Goal: Task Accomplishment & Management: Manage account settings

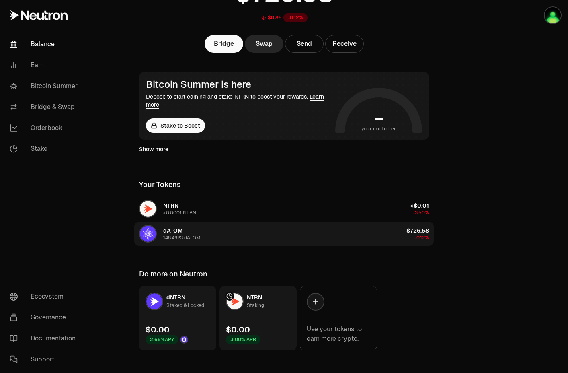
scroll to position [94, 0]
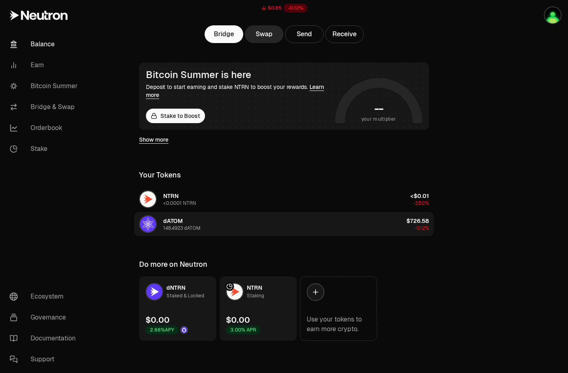
click at [270, 222] on button "dATOM 148.4923 dATOM $726.58 -0.12%" at bounding box center [284, 224] width 300 height 24
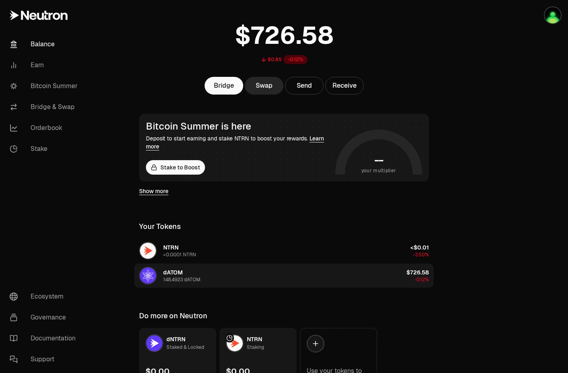
scroll to position [0, 0]
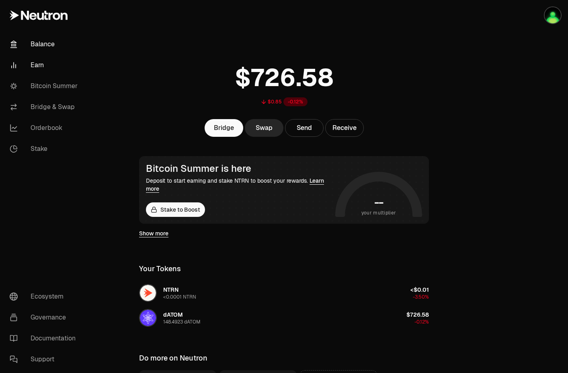
click at [38, 62] on link "Earn" at bounding box center [45, 65] width 84 height 21
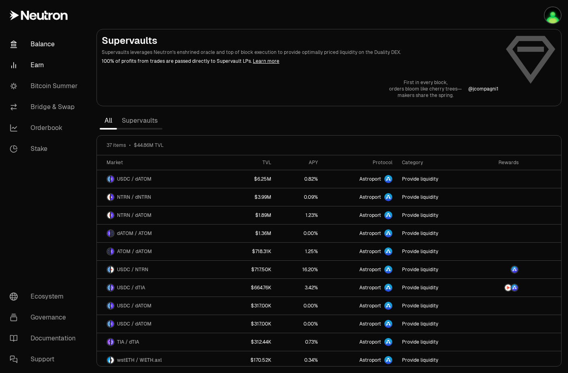
click at [47, 41] on link "Balance" at bounding box center [45, 44] width 84 height 21
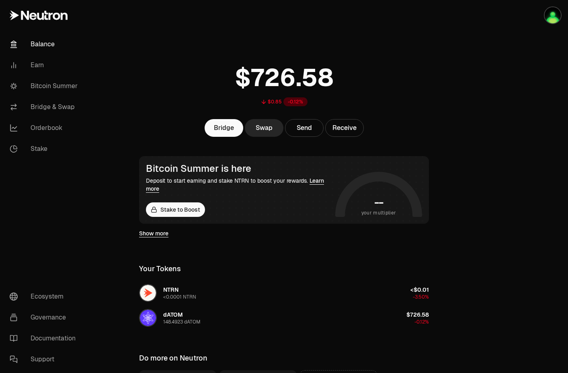
click at [47, 41] on link "Balance" at bounding box center [45, 44] width 84 height 21
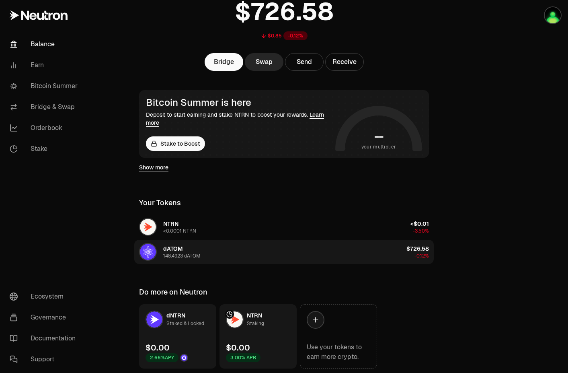
scroll to position [94, 0]
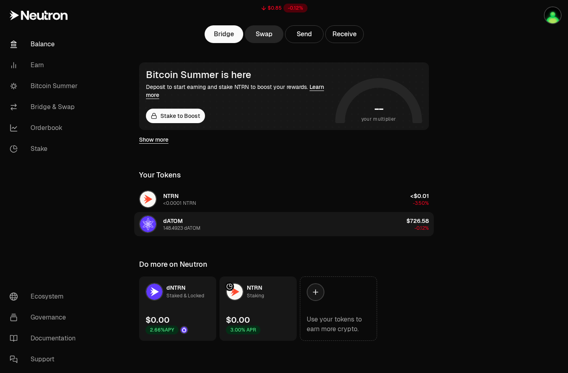
click at [244, 234] on button "dATOM 148.4923 dATOM $726.58 -0.12%" at bounding box center [284, 224] width 300 height 24
click at [146, 223] on img "button" at bounding box center [148, 224] width 16 height 16
click at [260, 228] on button "dATOM 148.4923 dATOM $726.58 -0.12%" at bounding box center [284, 224] width 300 height 24
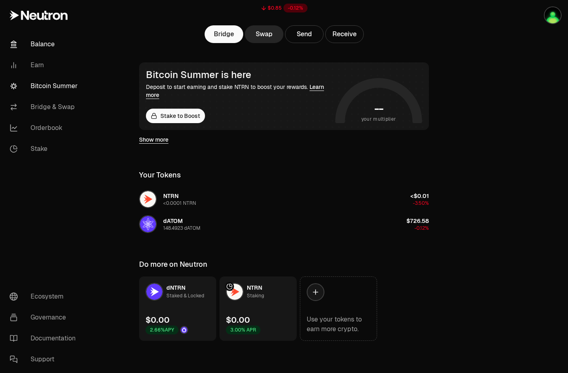
click at [44, 84] on link "Bitcoin Summer" at bounding box center [45, 86] width 84 height 21
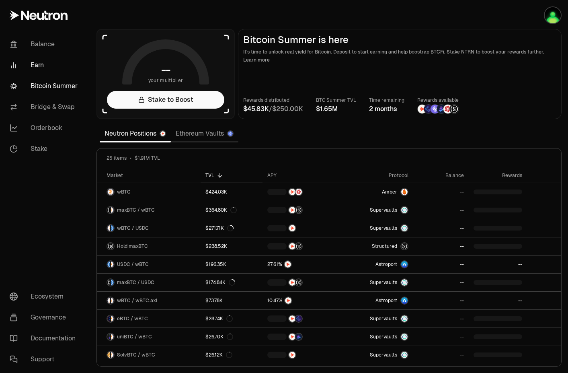
click at [38, 63] on link "Earn" at bounding box center [45, 65] width 84 height 21
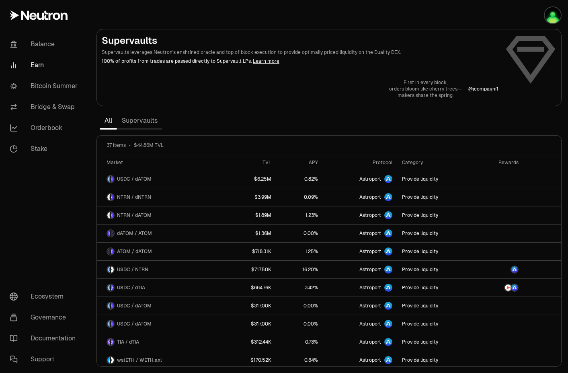
click at [42, 69] on link "Earn" at bounding box center [45, 65] width 84 height 21
click at [35, 46] on link "Balance" at bounding box center [45, 44] width 84 height 21
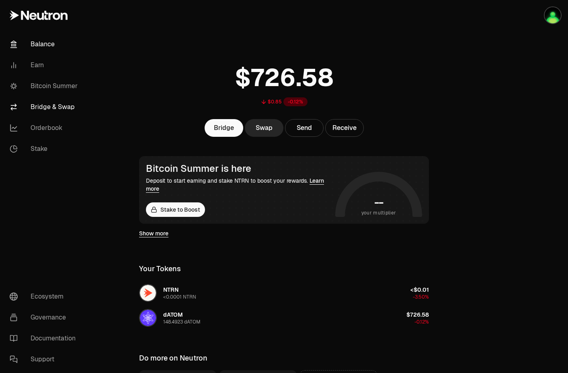
click at [41, 111] on link "Bridge & Swap" at bounding box center [45, 107] width 84 height 21
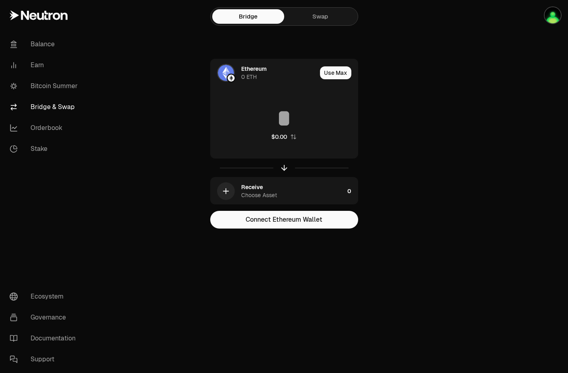
click at [323, 25] on div "Bridge Swap" at bounding box center [284, 16] width 148 height 19
click at [310, 19] on link "Swap" at bounding box center [320, 16] width 72 height 14
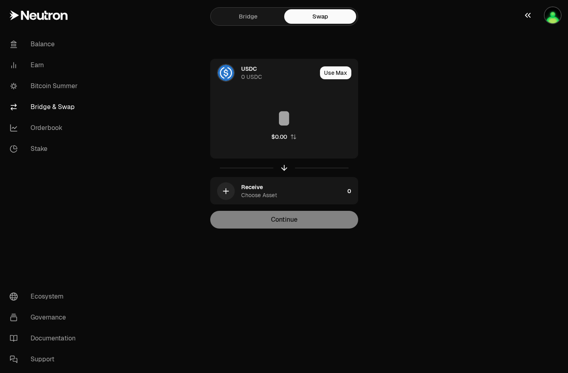
click at [551, 20] on img "button" at bounding box center [553, 15] width 16 height 16
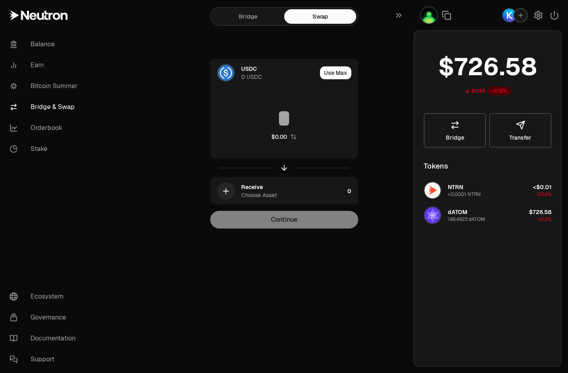
click at [490, 209] on button "dATOM 148.4923 dATOM $726.58 -0.12%" at bounding box center [488, 215] width 138 height 24
click at [388, 76] on div "USDC 0 USDC Use Max $0.00 Receive Choose Asset 0 Continue" at bounding box center [284, 144] width 270 height 170
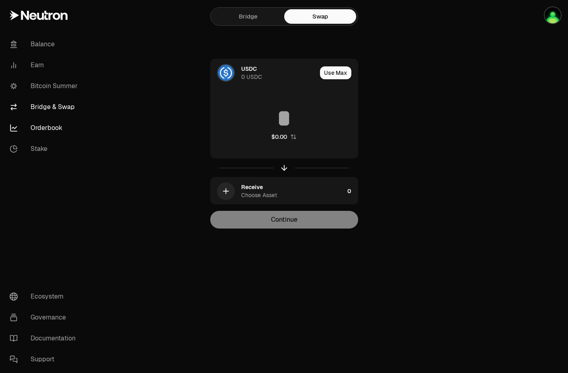
click at [42, 136] on link "Orderbook" at bounding box center [45, 127] width 84 height 21
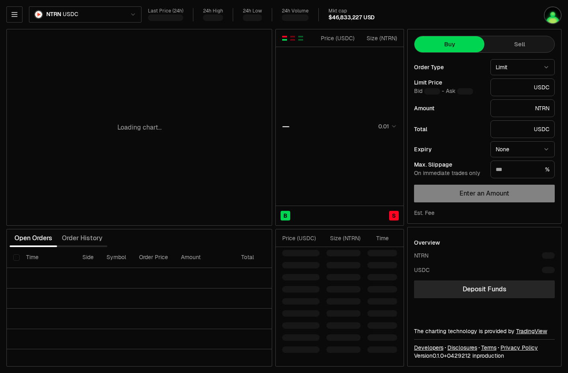
type input "********"
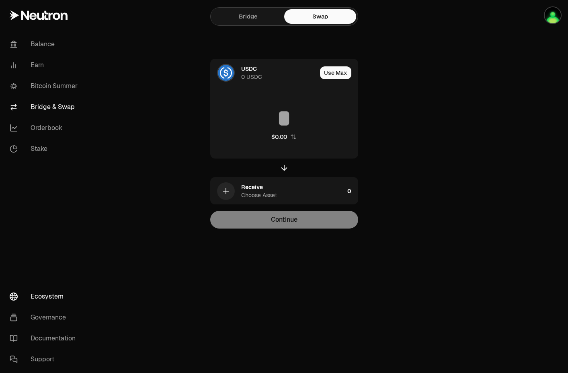
click at [56, 302] on link "Ecosystem" at bounding box center [45, 296] width 84 height 21
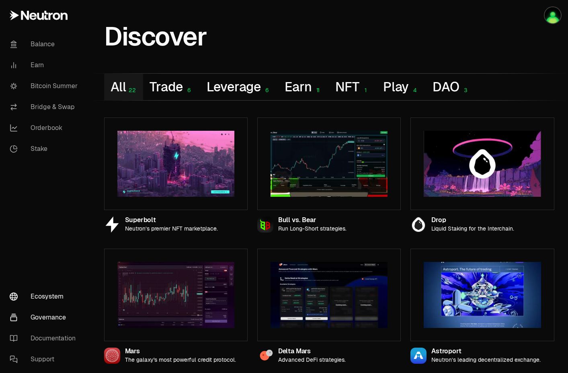
click at [35, 323] on link "Governance" at bounding box center [45, 317] width 84 height 21
click at [31, 46] on link "Balance" at bounding box center [45, 44] width 84 height 21
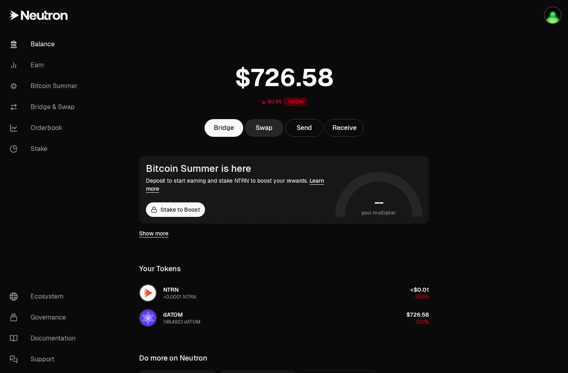
click at [152, 236] on link "Show more" at bounding box center [153, 233] width 29 height 8
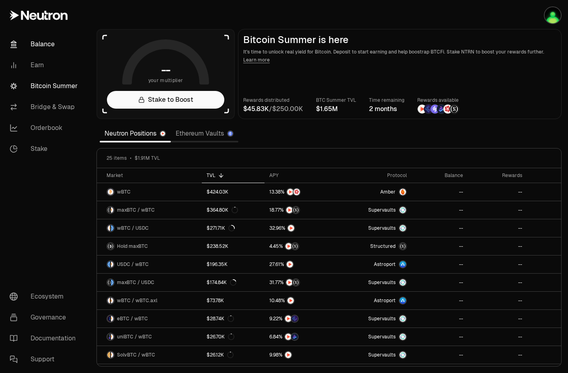
click at [43, 50] on link "Balance" at bounding box center [45, 44] width 84 height 21
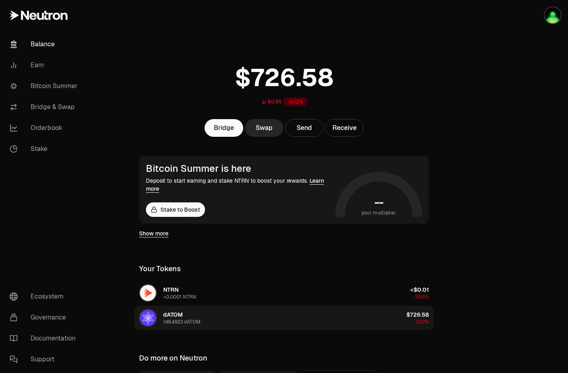
click at [182, 311] on span "dATOM" at bounding box center [173, 314] width 20 height 7
click at [182, 313] on div "dATOM 148.4923 dATOM" at bounding box center [181, 318] width 37 height 14
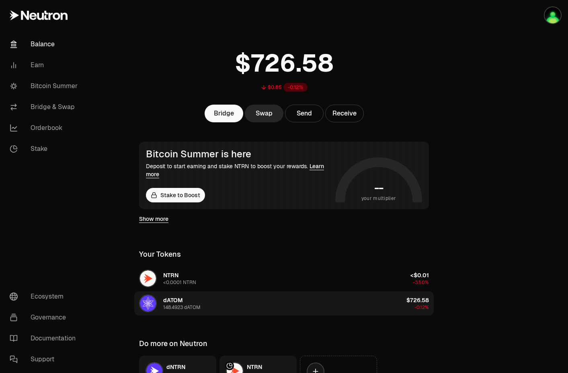
scroll to position [19, 0]
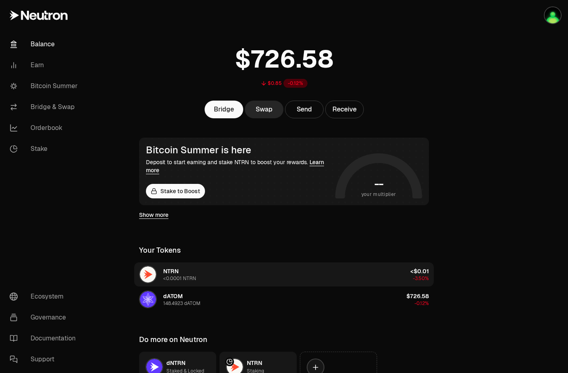
click at [160, 280] on div "NTRN <0.0001 NTRN" at bounding box center [167, 274] width 57 height 18
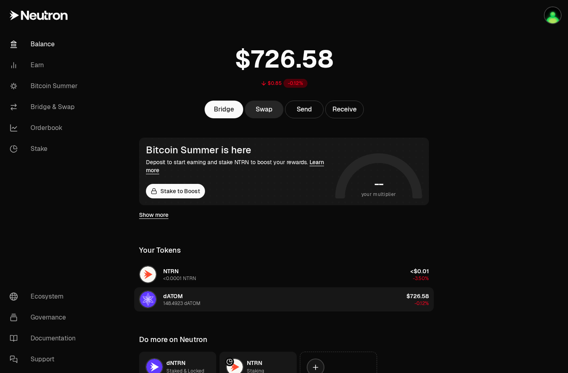
click at [142, 293] on img "button" at bounding box center [148, 299] width 16 height 16
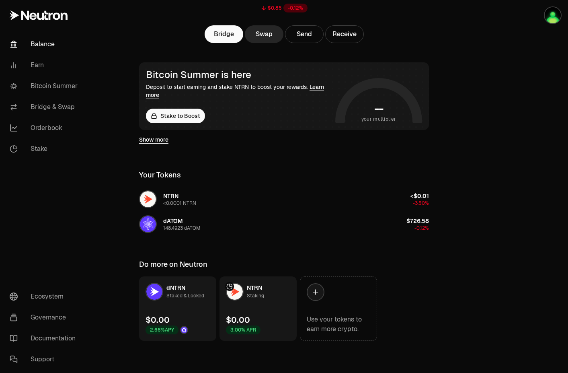
click at [180, 296] on div "Staked & Locked" at bounding box center [186, 296] width 38 height 8
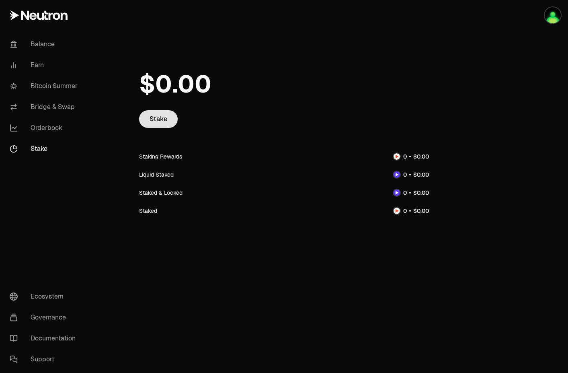
click at [158, 123] on link "Stake" at bounding box center [158, 119] width 39 height 18
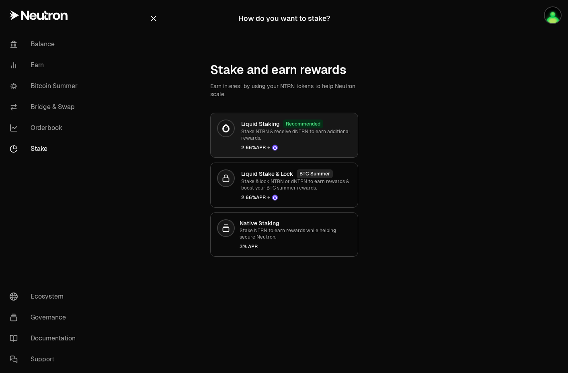
click at [294, 141] on div "Liquid Staking Recommended Stake NTRN & receive dNTRN to earn additional reward…" at bounding box center [296, 134] width 110 height 31
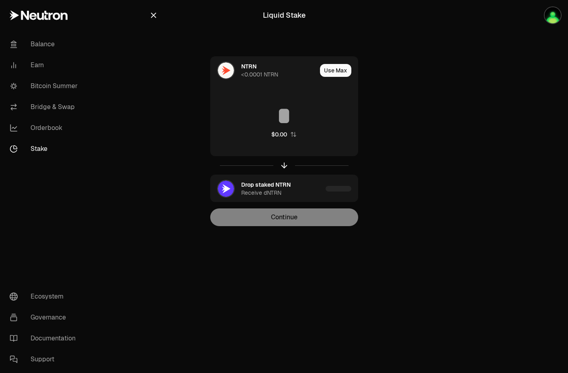
click at [284, 161] on div at bounding box center [284, 165] width 148 height 19
click at [284, 167] on div at bounding box center [284, 165] width 148 height 19
click at [275, 189] on div "Receive dNTRN" at bounding box center [261, 193] width 40 height 8
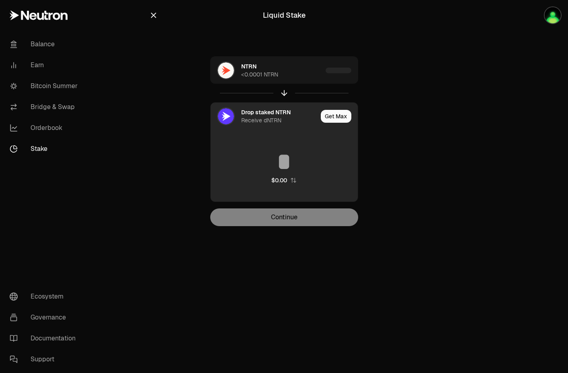
click at [155, 70] on div "NTRN <0.0001 NTRN Drop staked NTRN Receive dNTRN Get Max $0.00 Continue" at bounding box center [284, 141] width 270 height 170
click at [150, 11] on icon "button" at bounding box center [153, 15] width 9 height 9
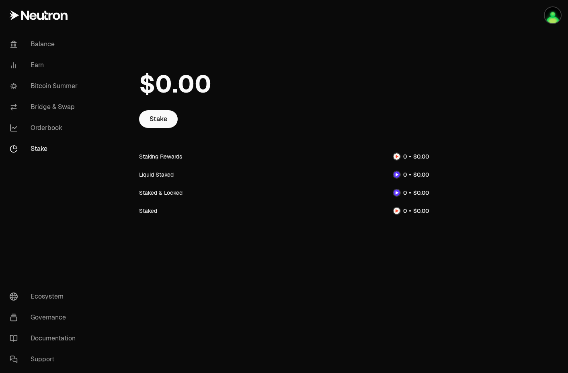
click at [43, 18] on icon at bounding box center [40, 16] width 7 height 7
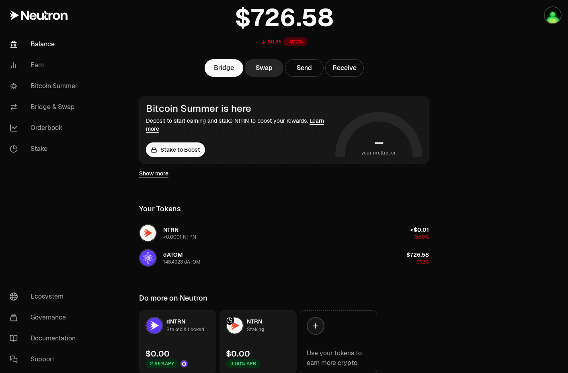
scroll to position [94, 0]
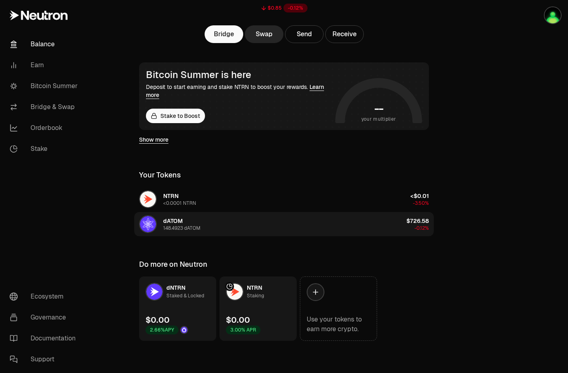
click at [177, 226] on div "148.4923 dATOM" at bounding box center [181, 228] width 37 height 6
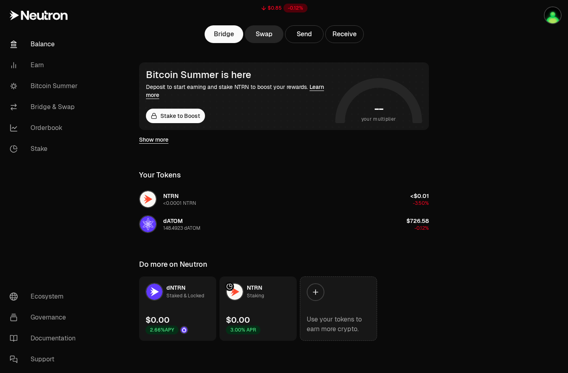
click at [314, 295] on icon at bounding box center [316, 292] width 8 height 8
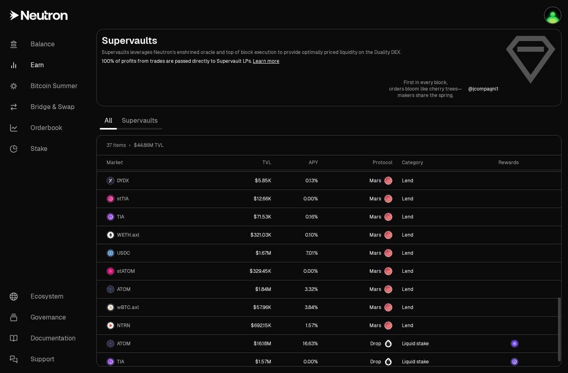
scroll to position [473, 0]
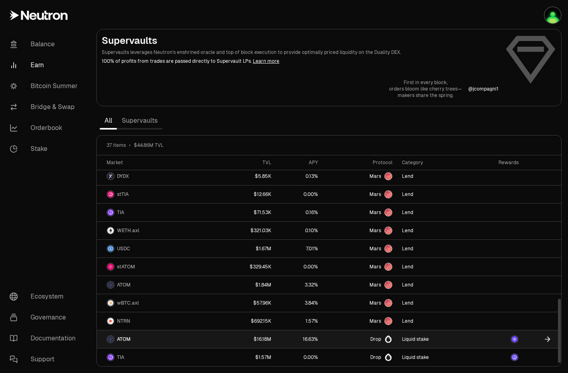
click at [512, 339] on img at bounding box center [515, 339] width 6 height 6
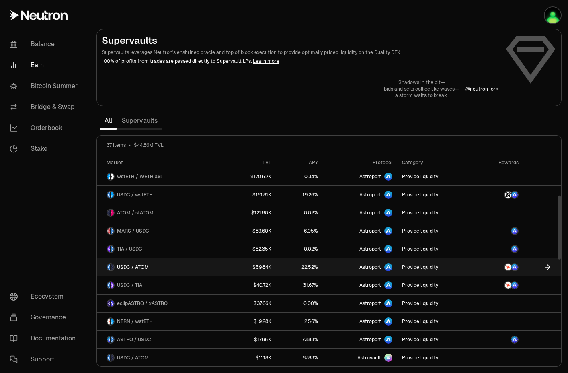
scroll to position [200, 0]
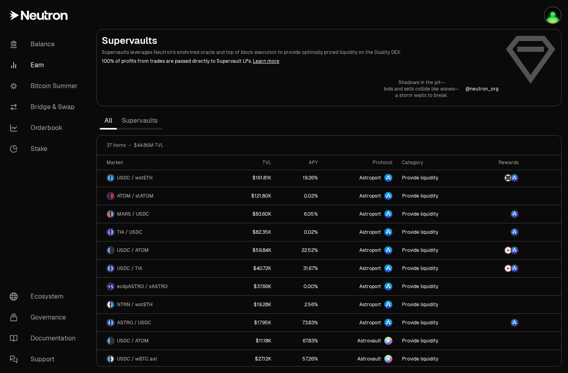
click at [128, 126] on link "Supervaults" at bounding box center [139, 121] width 45 height 16
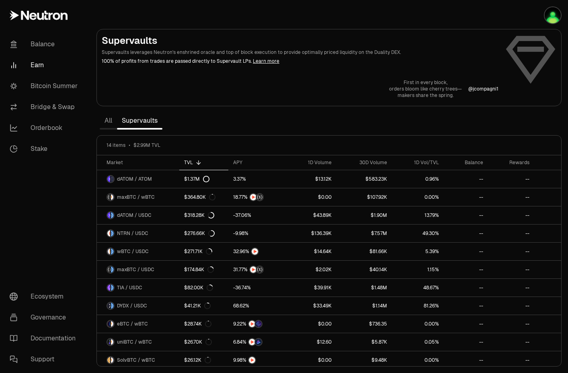
click at [109, 121] on link "All" at bounding box center [108, 121] width 17 height 16
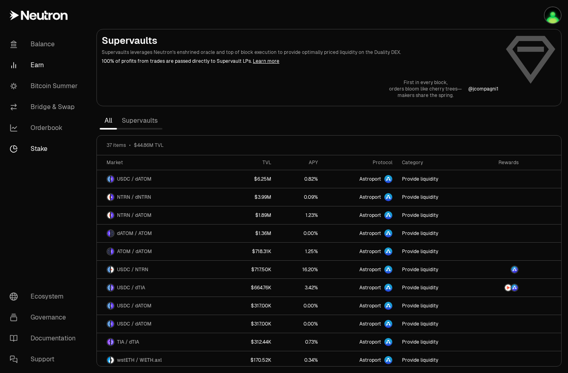
click at [50, 148] on link "Stake" at bounding box center [45, 148] width 84 height 21
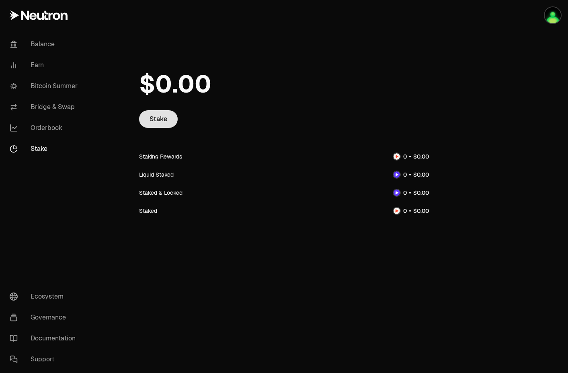
click at [176, 121] on link "Stake" at bounding box center [158, 119] width 39 height 18
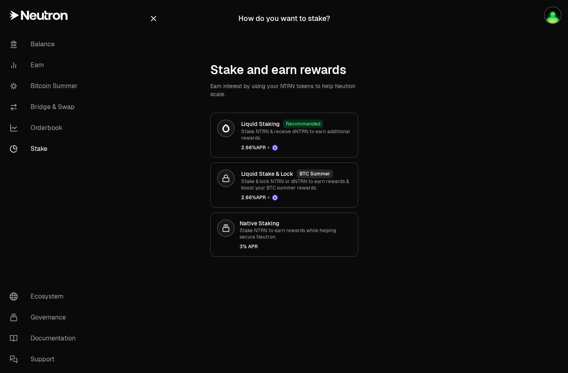
click at [150, 17] on icon "button" at bounding box center [153, 18] width 9 height 9
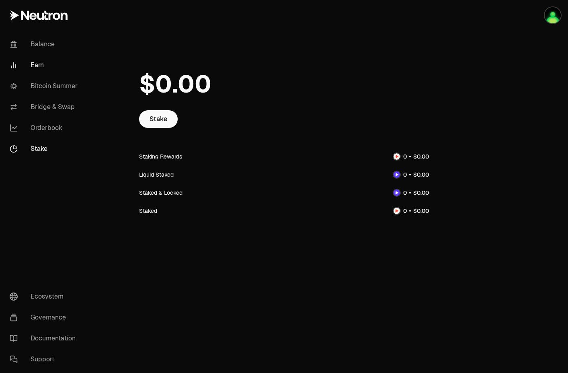
click at [31, 66] on link "Earn" at bounding box center [45, 65] width 84 height 21
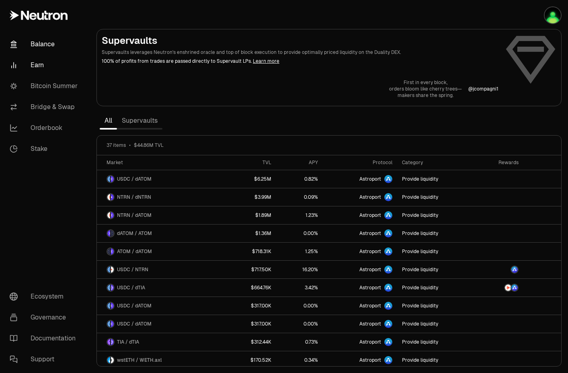
click at [39, 53] on link "Balance" at bounding box center [45, 44] width 84 height 21
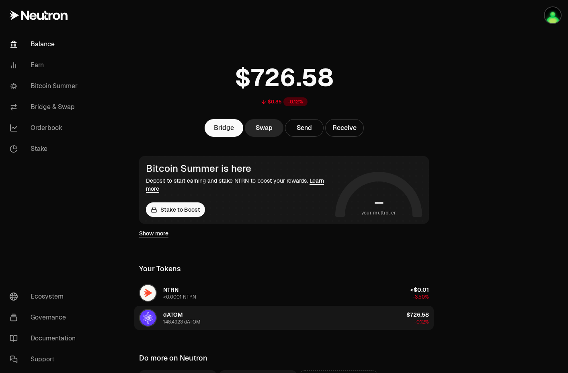
click at [191, 325] on div "148.4923 dATOM" at bounding box center [181, 322] width 37 height 6
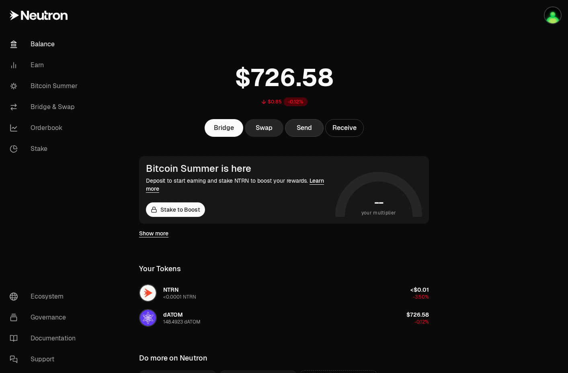
click at [302, 131] on button "Send" at bounding box center [304, 128] width 39 height 18
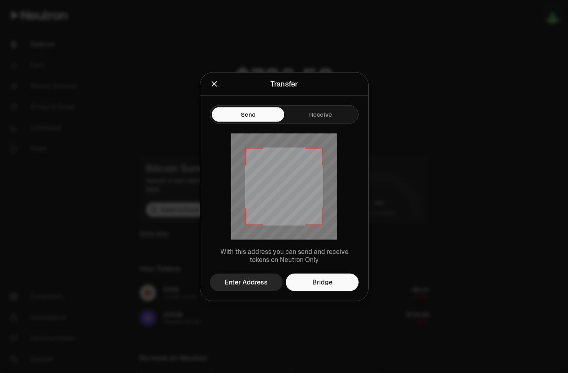
click at [324, 111] on button "Receive" at bounding box center [320, 114] width 72 height 14
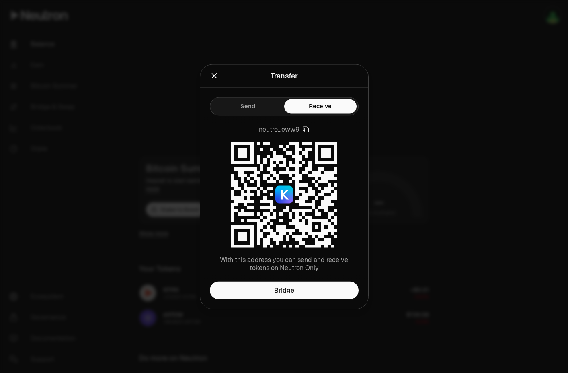
click at [229, 110] on button "Send" at bounding box center [248, 106] width 72 height 14
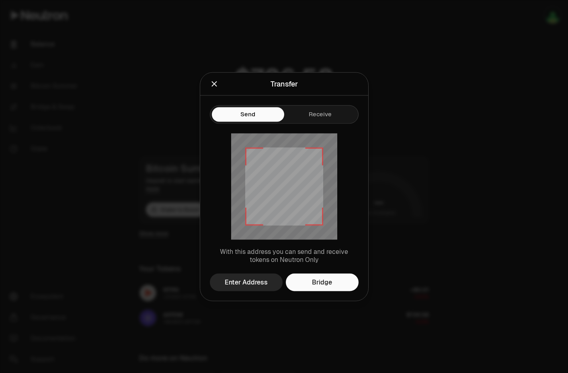
click at [316, 118] on div "Send Receive With this address you can send and receive tokens on Neutron Only …" at bounding box center [284, 197] width 168 height 205
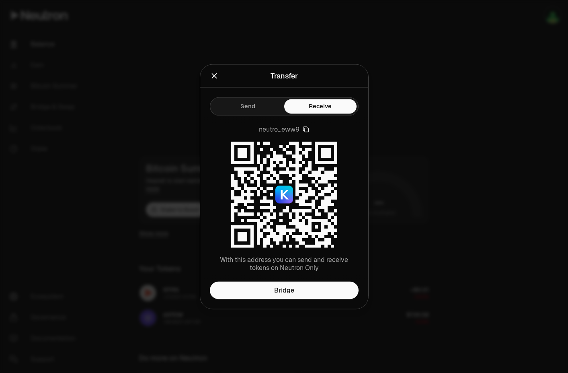
click at [234, 117] on div "neutro...eww9 With this address you can send and receive tokens on Neutron Only" at bounding box center [284, 198] width 168 height 166
click at [233, 107] on button "Send" at bounding box center [248, 106] width 72 height 14
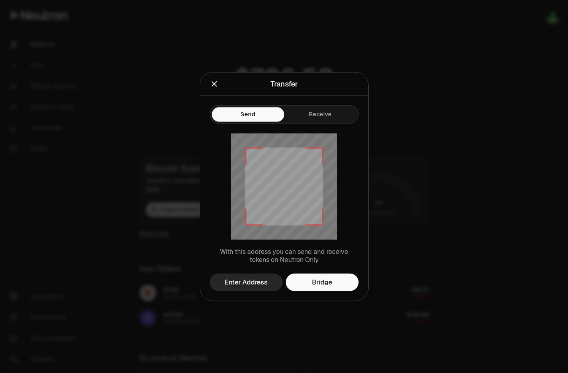
click at [215, 86] on icon "Close" at bounding box center [214, 83] width 9 height 9
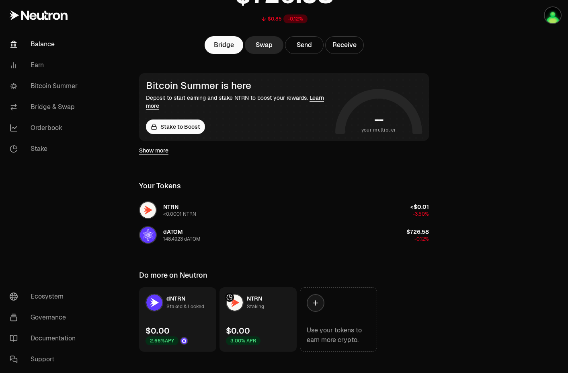
scroll to position [94, 0]
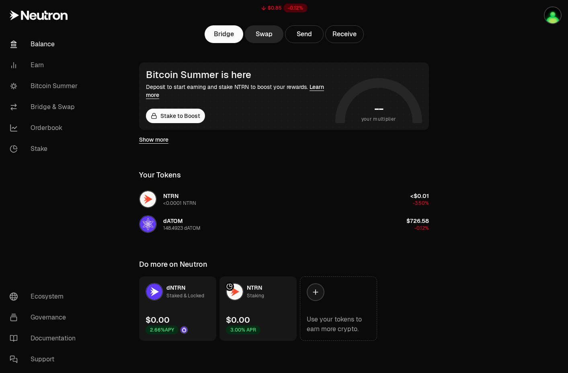
click at [235, 246] on div "$0.85 -0.12% Bridge Swap Send Receive Bitcoin Summer is here Deposit to start e…" at bounding box center [284, 123] width 309 height 434
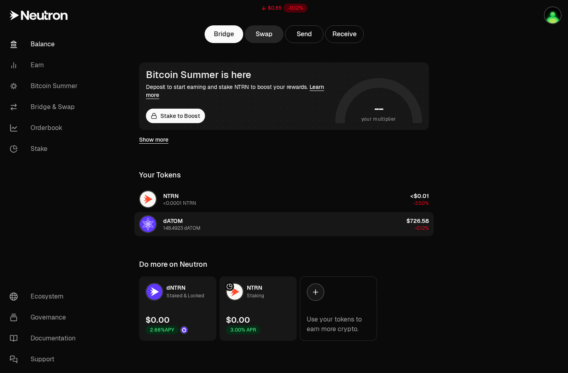
click at [221, 222] on button "dATOM 148.4923 dATOM $726.58 -0.12%" at bounding box center [284, 224] width 300 height 24
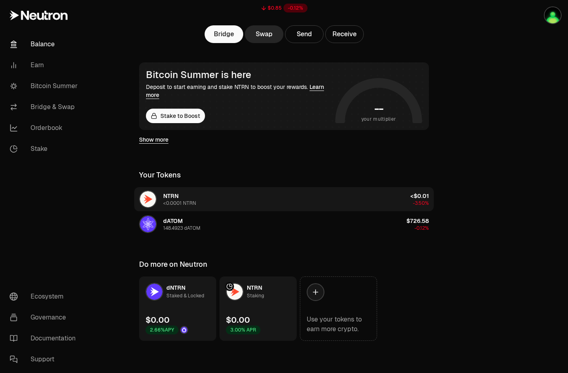
click at [209, 196] on button "NTRN <0.0001 NTRN <$0.01 -3.50%" at bounding box center [284, 199] width 300 height 24
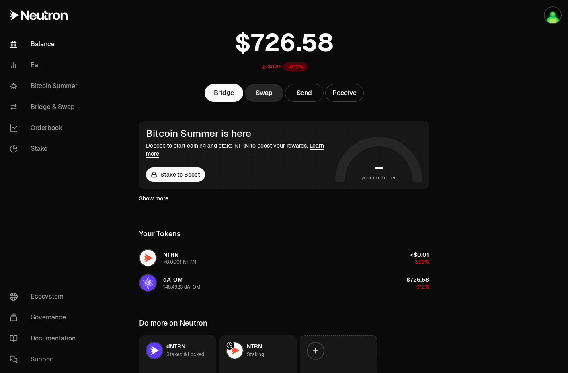
scroll to position [0, 0]
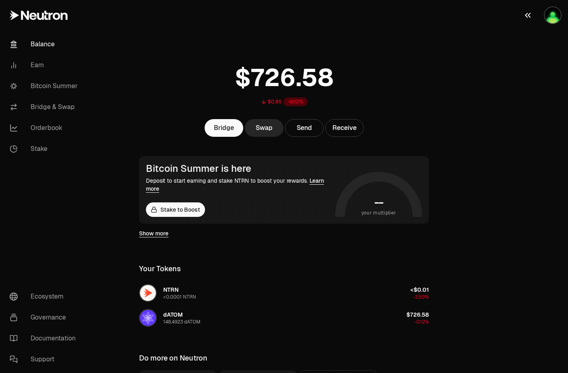
click at [554, 17] on img "button" at bounding box center [553, 15] width 16 height 16
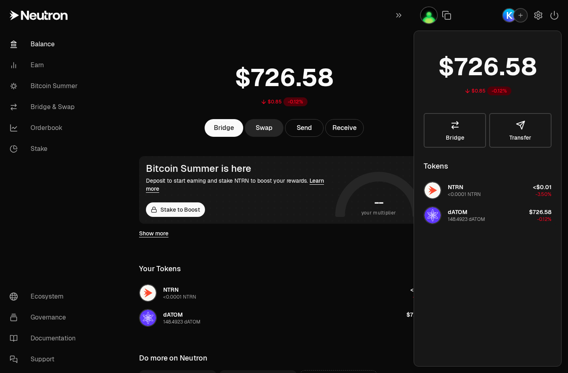
click at [489, 215] on button "dATOM 148.4923 dATOM $726.58 -0.12%" at bounding box center [488, 215] width 138 height 24
click at [539, 15] on icon "button" at bounding box center [538, 15] width 3 height 3
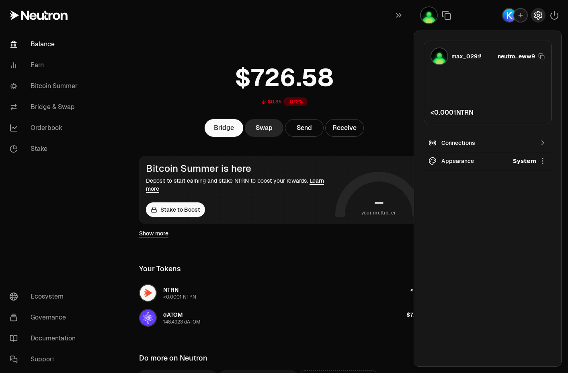
click at [539, 15] on icon "button" at bounding box center [539, 15] width 10 height 10
click at [520, 20] on div "button" at bounding box center [521, 15] width 14 height 14
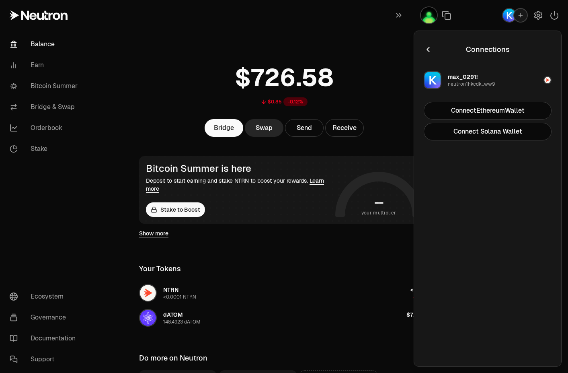
click at [508, 19] on img "button" at bounding box center [509, 15] width 13 height 13
click at [420, 51] on div "Connections Manage your wallets Connections max_0291! neutron1hkcdk...ww9 Conne…" at bounding box center [488, 199] width 148 height 336
click at [426, 50] on icon "button" at bounding box center [428, 49] width 9 height 9
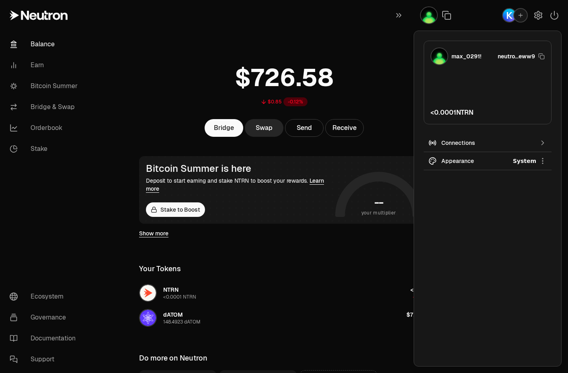
click at [510, 14] on img "button" at bounding box center [509, 15] width 13 height 13
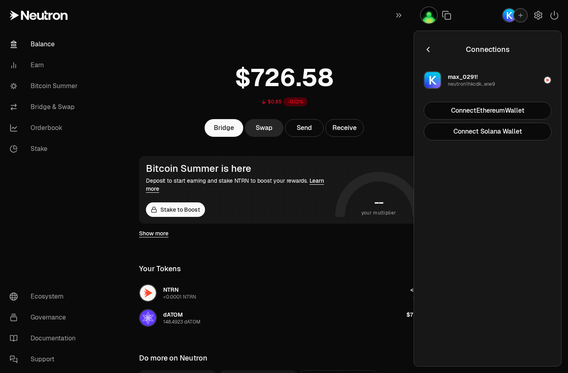
click at [506, 15] on img "button" at bounding box center [509, 15] width 13 height 13
click at [428, 16] on img "button" at bounding box center [429, 15] width 16 height 16
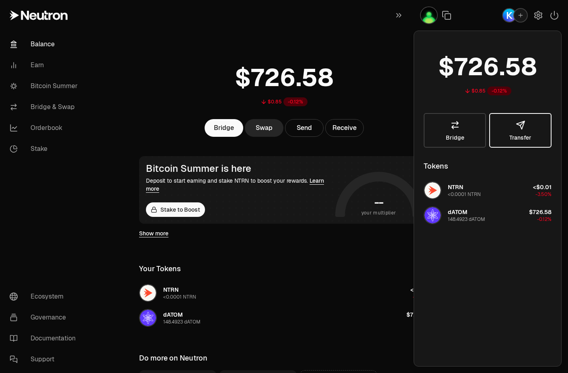
click at [529, 128] on button "Transfer" at bounding box center [521, 130] width 62 height 35
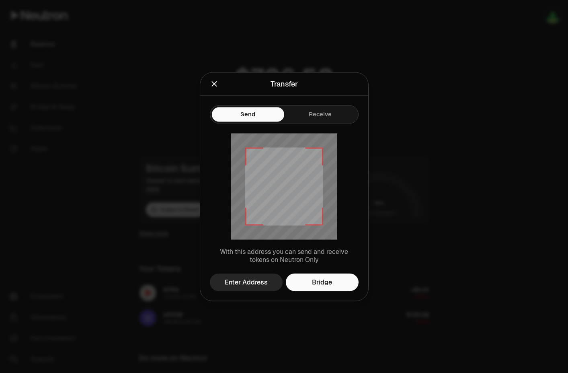
click at [255, 105] on div "Send Receive" at bounding box center [284, 114] width 149 height 19
click at [241, 285] on div "Enter Address" at bounding box center [246, 282] width 43 height 10
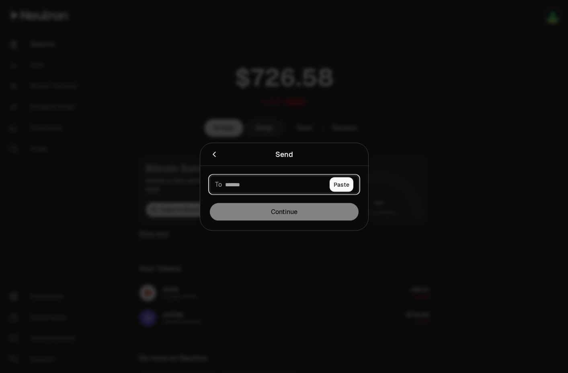
click at [247, 185] on input at bounding box center [275, 184] width 101 height 8
click at [211, 157] on icon "Close" at bounding box center [214, 154] width 9 height 9
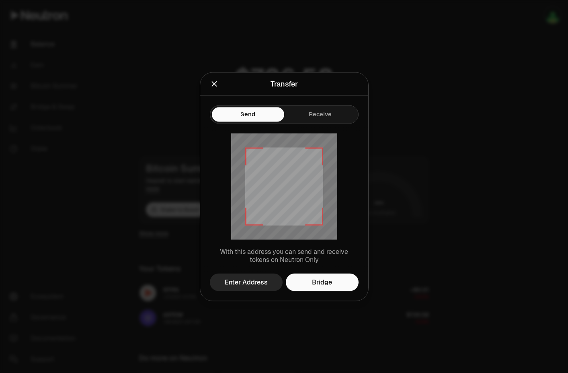
click at [219, 80] on div at bounding box center [239, 83] width 58 height 11
click at [216, 81] on icon "Close" at bounding box center [214, 83] width 9 height 9
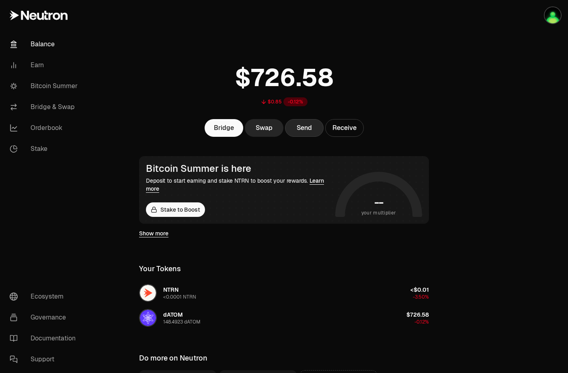
click at [305, 131] on button "Send" at bounding box center [304, 128] width 39 height 18
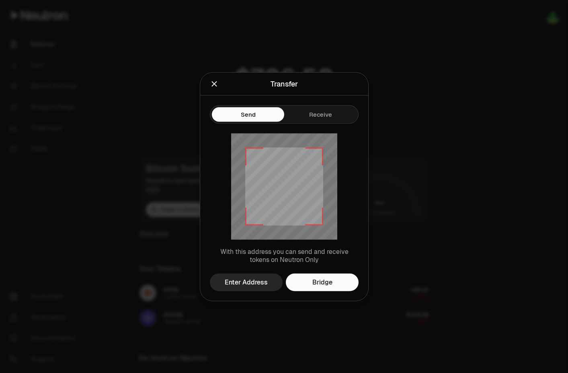
click at [210, 88] on button "Close" at bounding box center [214, 83] width 9 height 11
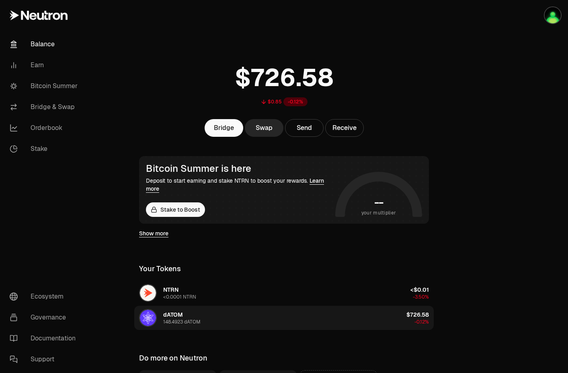
click at [215, 318] on button "dATOM 148.4923 dATOM $726.58 -0.12%" at bounding box center [284, 318] width 300 height 24
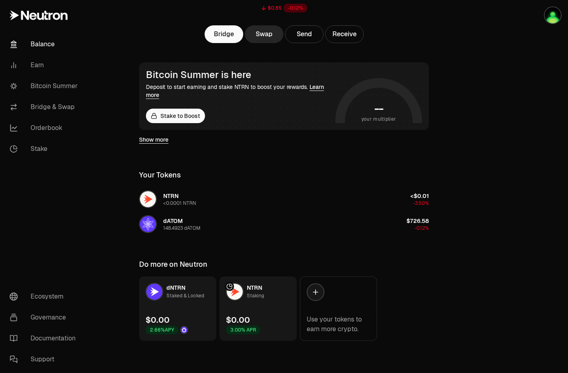
scroll to position [93, 0]
click at [181, 316] on div "$0.00 2.66% APY" at bounding box center [167, 325] width 43 height 20
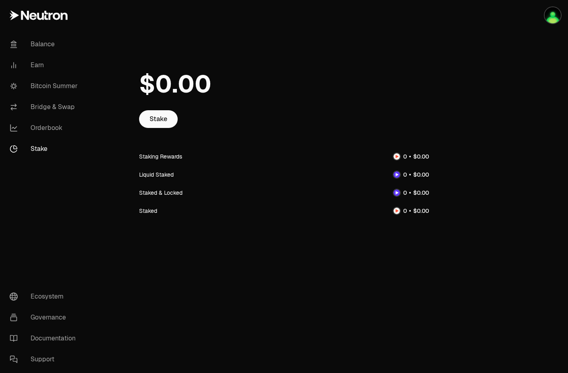
click at [156, 109] on div at bounding box center [284, 84] width 290 height 52
click at [156, 113] on link "Stake" at bounding box center [158, 119] width 39 height 18
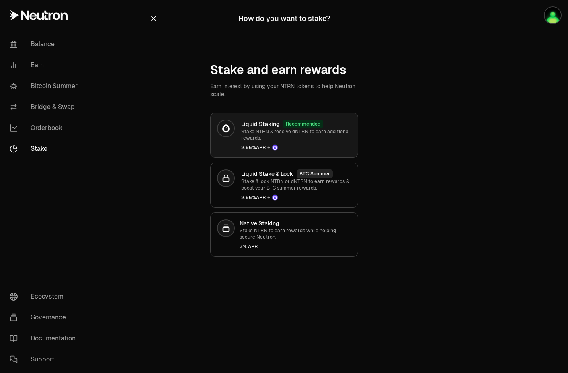
click at [282, 138] on p "Stake NTRN & receive dNTRN to earn additional rewards." at bounding box center [296, 134] width 110 height 13
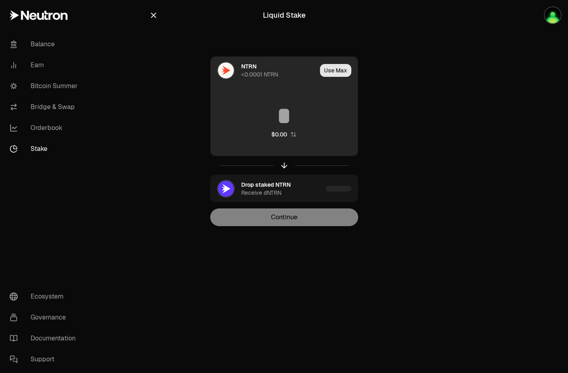
click at [341, 70] on button "Use Max" at bounding box center [335, 70] width 31 height 13
type input "********"
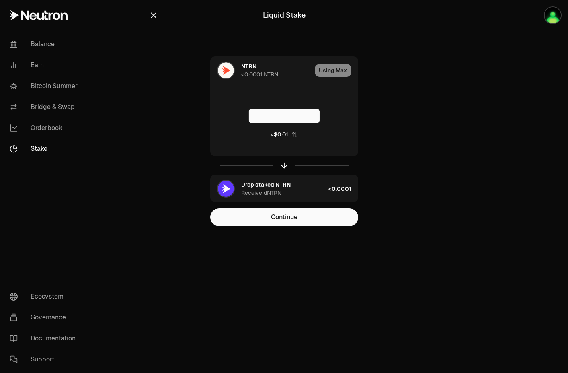
click at [284, 169] on div at bounding box center [284, 165] width 148 height 19
click at [284, 165] on div at bounding box center [284, 165] width 148 height 19
click at [157, 14] on icon "button" at bounding box center [153, 15] width 9 height 9
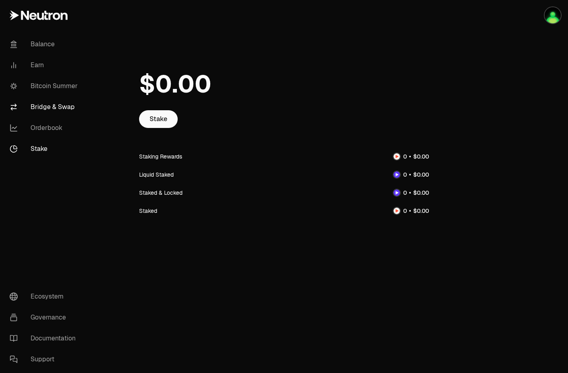
click at [37, 110] on link "Bridge & Swap" at bounding box center [45, 107] width 84 height 21
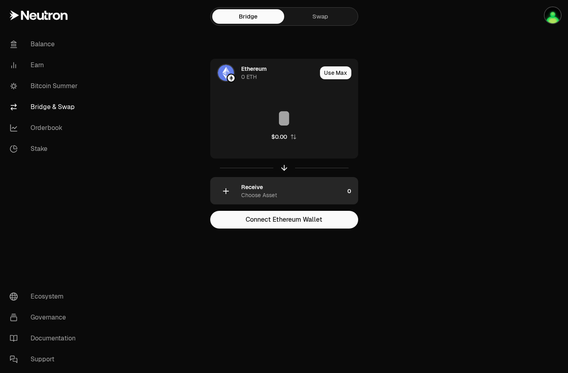
click at [280, 195] on div "Receive Choose Asset" at bounding box center [292, 191] width 103 height 16
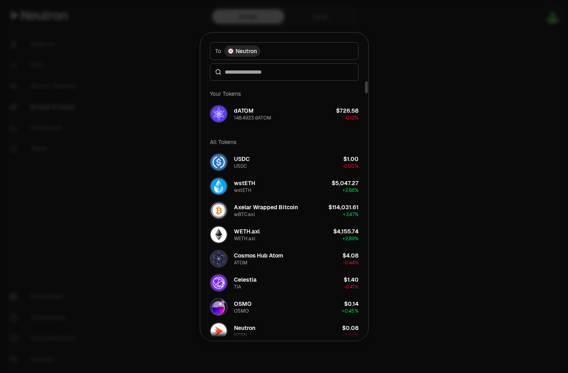
click at [272, 80] on div at bounding box center [284, 72] width 149 height 18
click at [268, 75] on input at bounding box center [289, 72] width 129 height 8
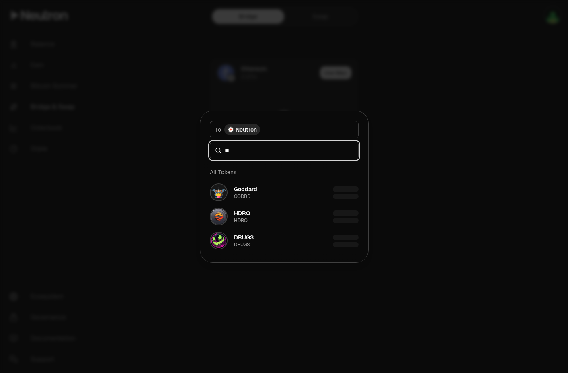
type input "*"
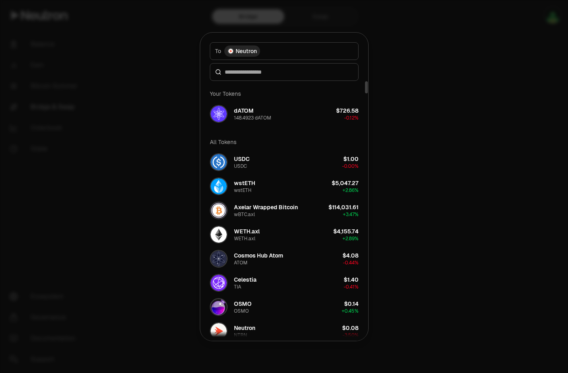
click at [449, 163] on div at bounding box center [284, 186] width 568 height 373
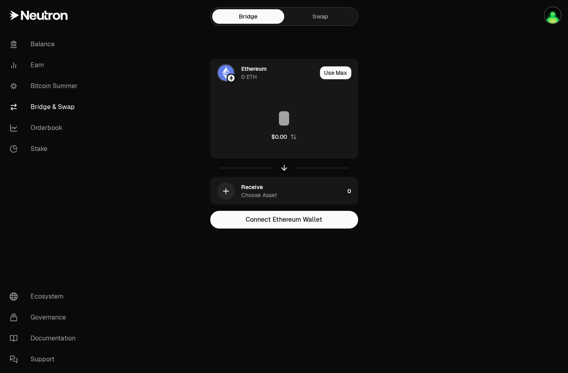
click at [323, 27] on div "Bridge Swap Ethereum 0 ETH Use Max $0.00 Receive Choose Asset 0 Connect Ethereu…" at bounding box center [285, 130] width 290 height 261
click at [315, 18] on link "Swap" at bounding box center [320, 16] width 72 height 14
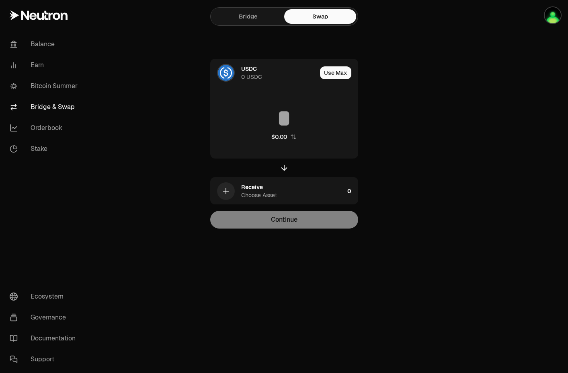
click at [234, 22] on link "Bridge" at bounding box center [248, 16] width 72 height 14
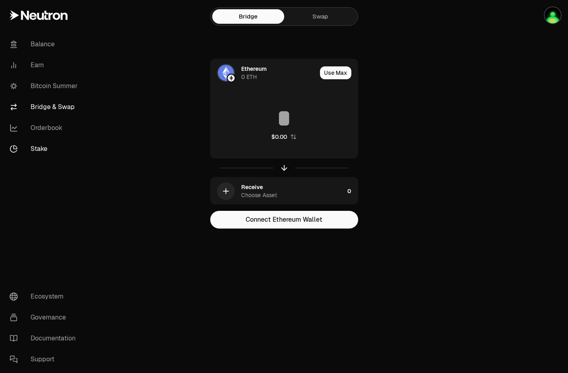
click at [33, 153] on link "Stake" at bounding box center [45, 148] width 84 height 21
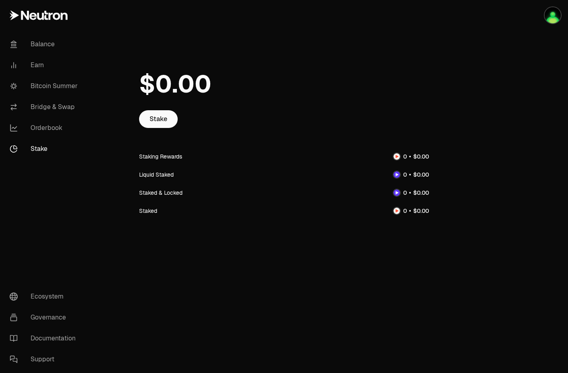
click at [33, 153] on link "Stake" at bounding box center [45, 148] width 84 height 21
click at [35, 149] on link "Stake" at bounding box center [45, 148] width 84 height 21
click at [142, 117] on link "Stake" at bounding box center [158, 119] width 39 height 18
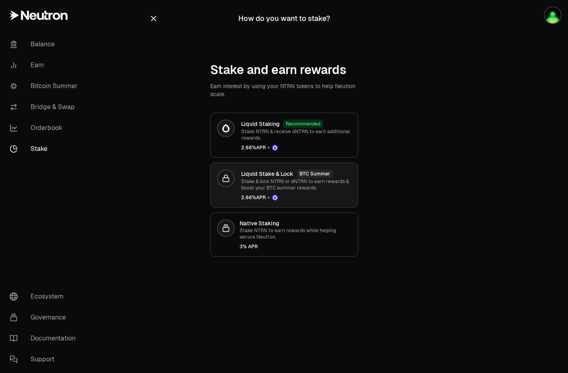
click at [275, 192] on div "Liquid Stake & Lock BTC Summer Stake & lock NTRN or dNTRN to earn rewards & boo…" at bounding box center [296, 184] width 110 height 31
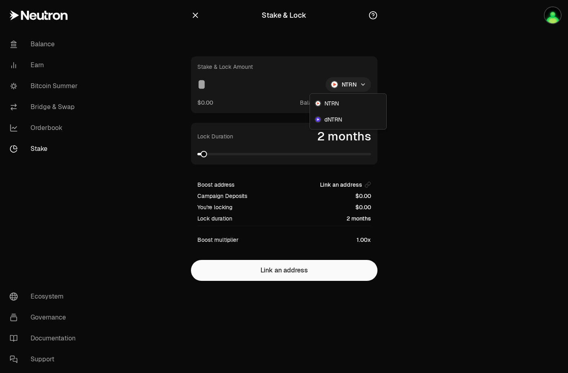
click at [346, 82] on html "Balance Earn Bitcoin Summer Bridge & Swap Orderbook Stake Ecosystem Governance …" at bounding box center [284, 186] width 568 height 373
click at [330, 124] on div "dNTRN" at bounding box center [348, 119] width 73 height 16
click at [347, 84] on html "Balance Earn Bitcoin Summer Bridge & Swap Orderbook Stake Ecosystem Governance …" at bounding box center [284, 186] width 568 height 373
click at [196, 18] on icon "button" at bounding box center [195, 15] width 9 height 9
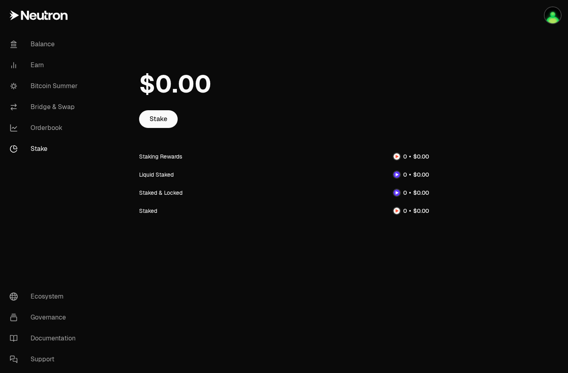
click at [53, 139] on link "Stake" at bounding box center [45, 148] width 84 height 21
